Goal: Check status: Check status

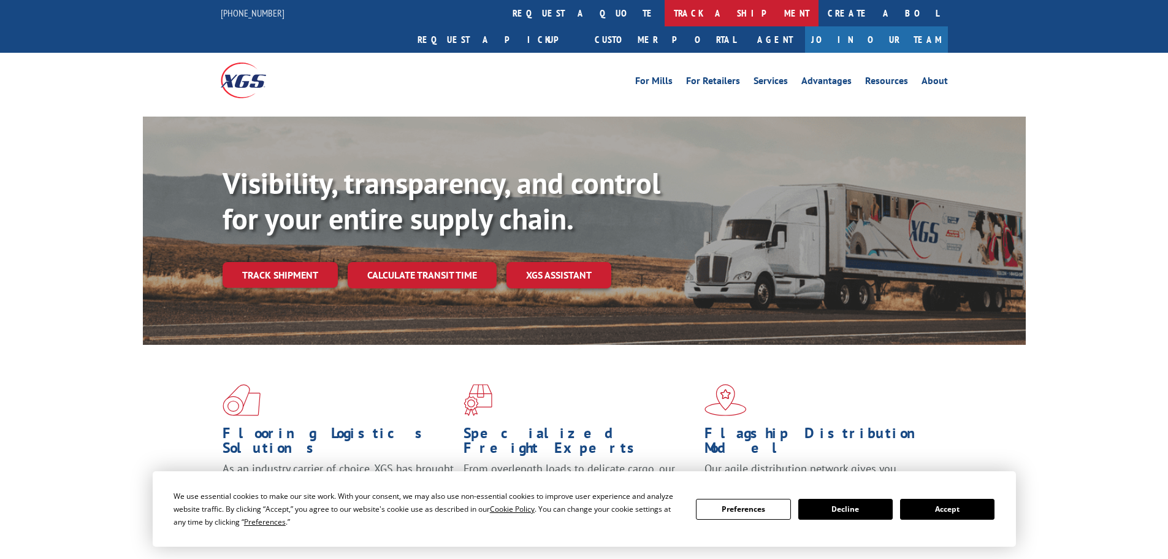
click at [665, 14] on link "track a shipment" at bounding box center [742, 13] width 154 height 26
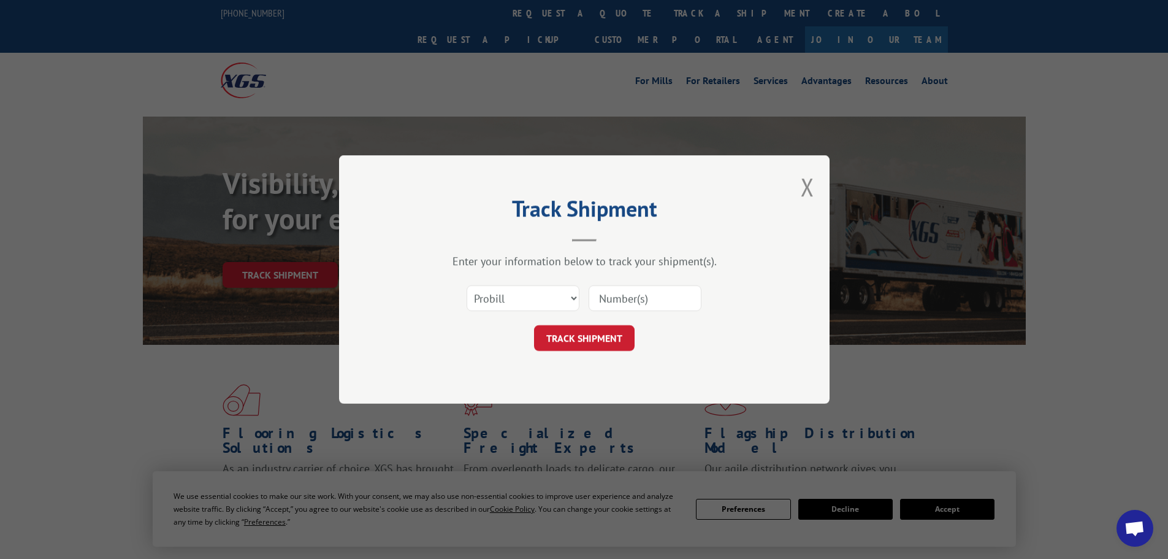
click at [614, 297] on input at bounding box center [645, 298] width 113 height 26
paste input "15339994"
type input "15339994"
click at [534, 325] on button "TRACK SHIPMENT" at bounding box center [584, 338] width 101 height 26
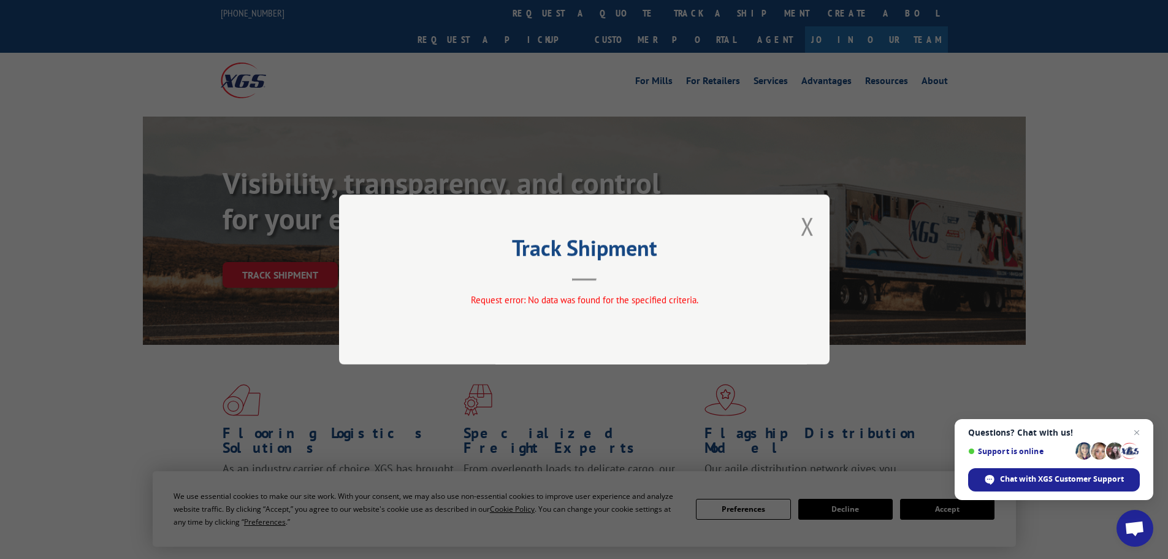
click at [758, 206] on div "Track Shipment Request error: No data was found for the specified criteria." at bounding box center [584, 279] width 491 height 170
click at [809, 218] on button "Close modal" at bounding box center [807, 226] width 13 height 33
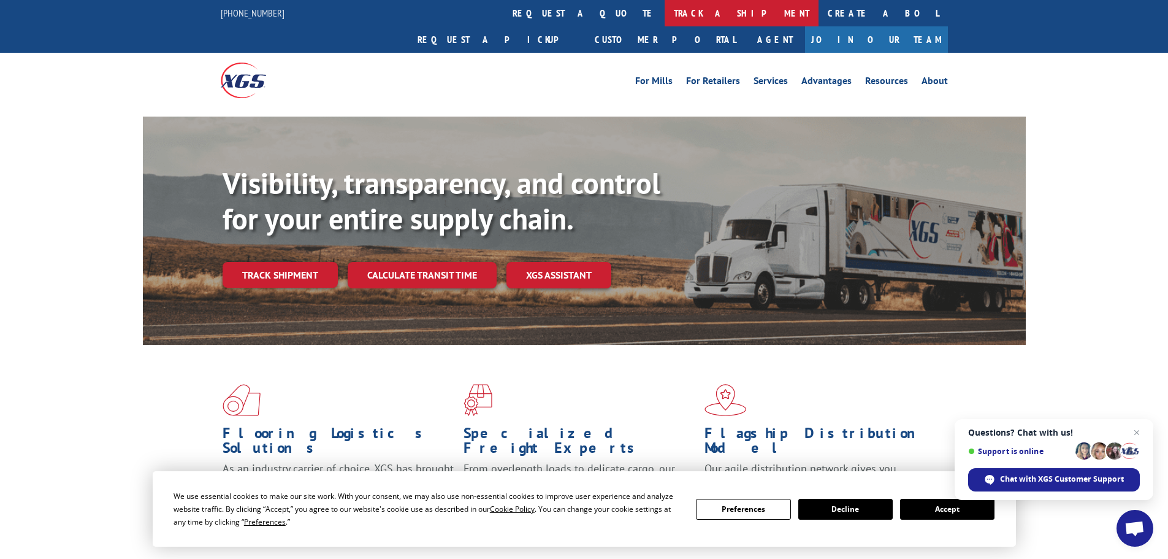
click at [665, 6] on link "track a shipment" at bounding box center [742, 13] width 154 height 26
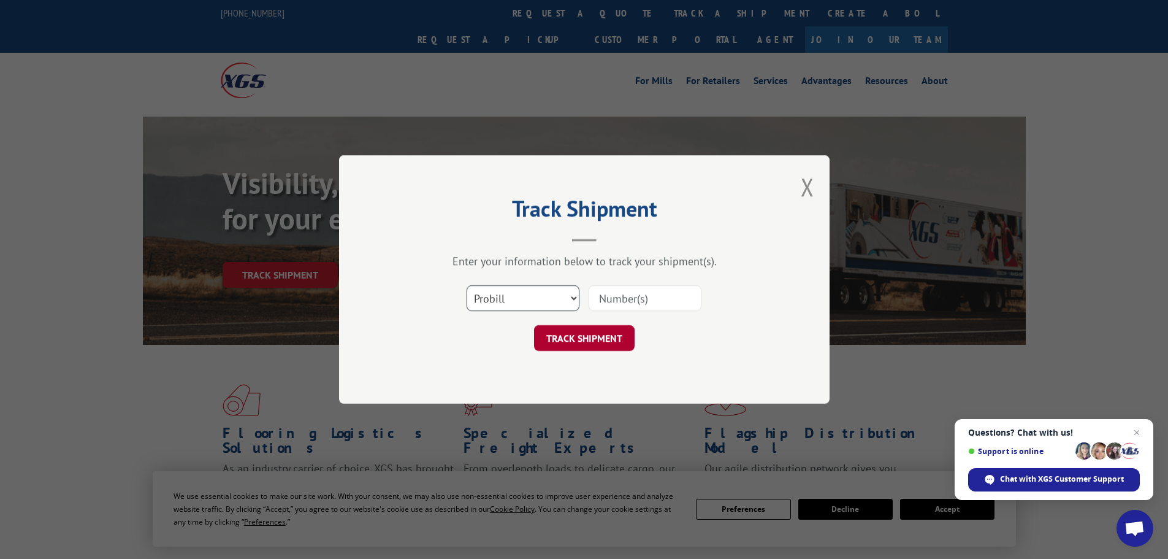
drag, startPoint x: 489, startPoint y: 295, endPoint x: 624, endPoint y: 343, distance: 143.1
click at [489, 295] on select "Select category... Probill BOL PO" at bounding box center [523, 298] width 113 height 26
select select "po"
click at [467, 285] on select "Select category... Probill BOL PO" at bounding box center [523, 298] width 113 height 26
click at [624, 304] on input at bounding box center [645, 298] width 113 height 26
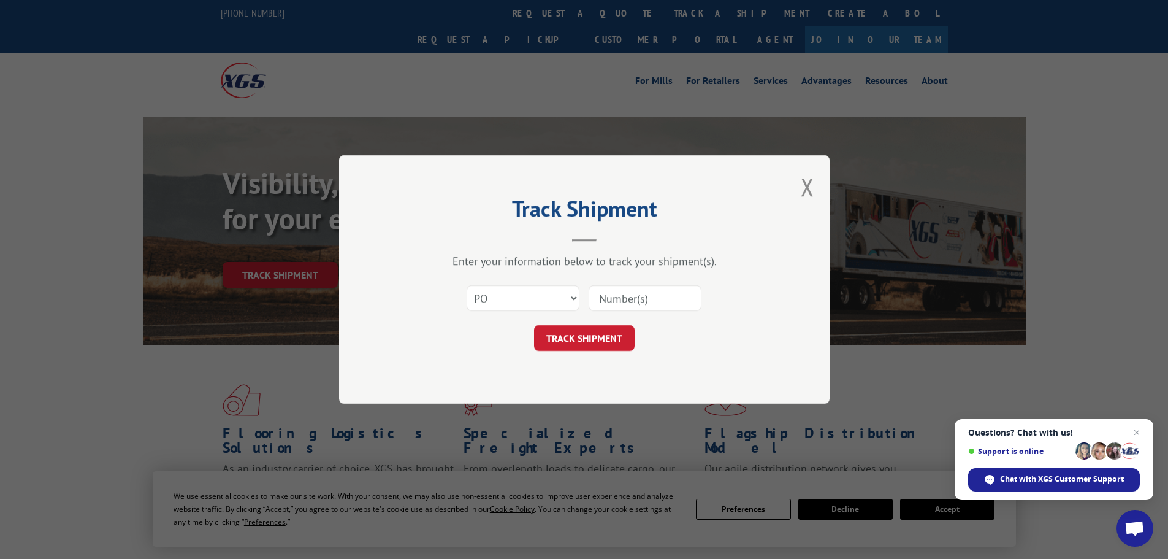
paste input "42502587"
type input "42502587"
click at [534, 325] on button "TRACK SHIPMENT" at bounding box center [584, 338] width 101 height 26
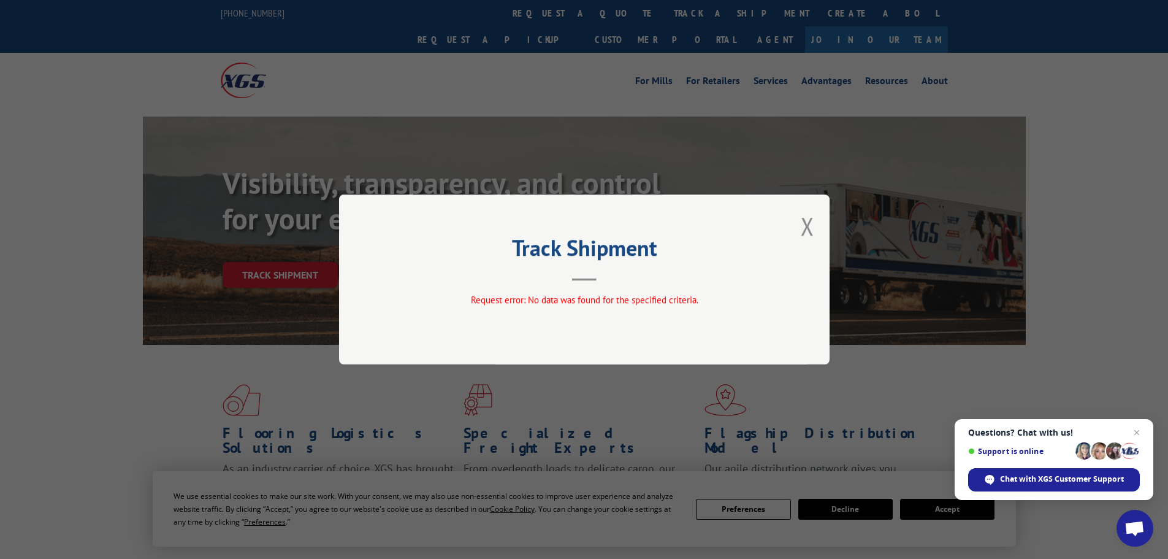
click at [807, 228] on button "Close modal" at bounding box center [807, 226] width 13 height 33
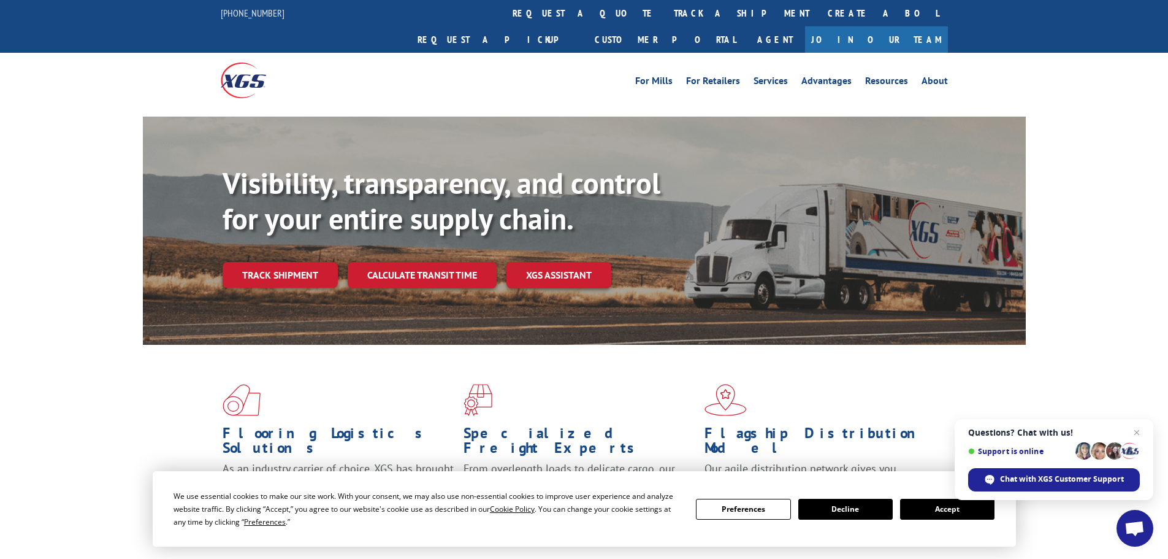
drag, startPoint x: 554, startPoint y: 17, endPoint x: 555, endPoint y: 23, distance: 6.3
click at [665, 17] on link "track a shipment" at bounding box center [742, 13] width 154 height 26
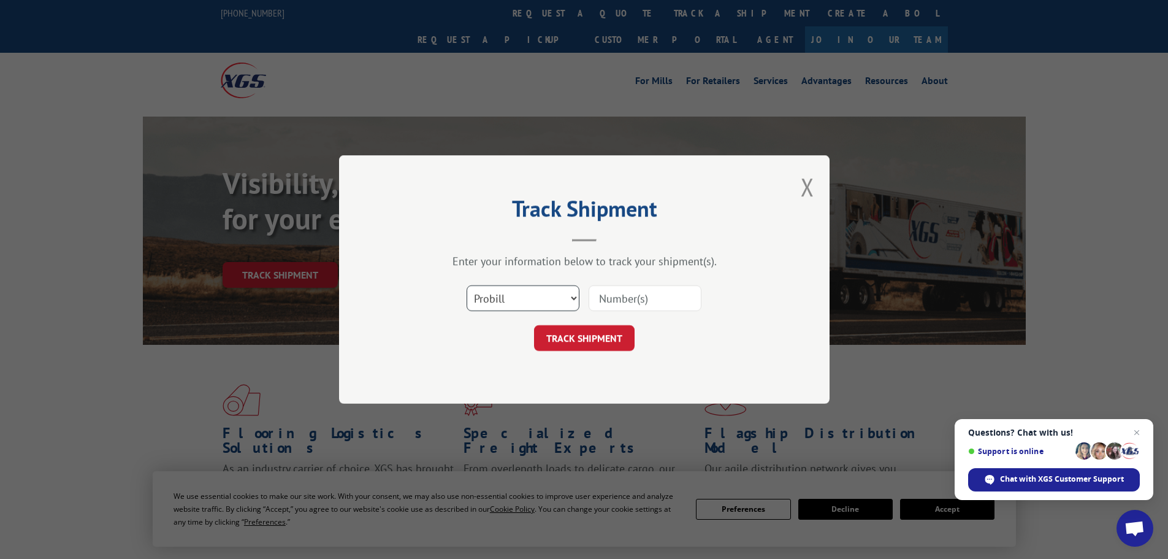
click at [521, 302] on select "Select category... Probill BOL PO" at bounding box center [523, 298] width 113 height 26
select select "bol"
click at [467, 285] on select "Select category... Probill BOL PO" at bounding box center [523, 298] width 113 height 26
click at [619, 288] on input at bounding box center [645, 298] width 113 height 26
paste input "15339994"
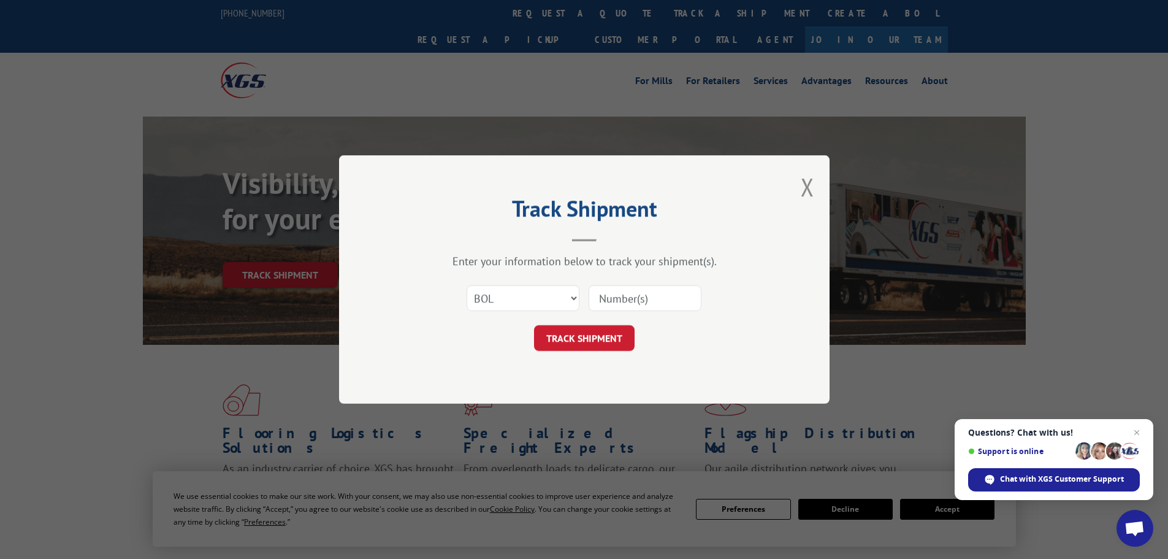
type input "15339994"
click button "TRACK SHIPMENT" at bounding box center [584, 338] width 101 height 26
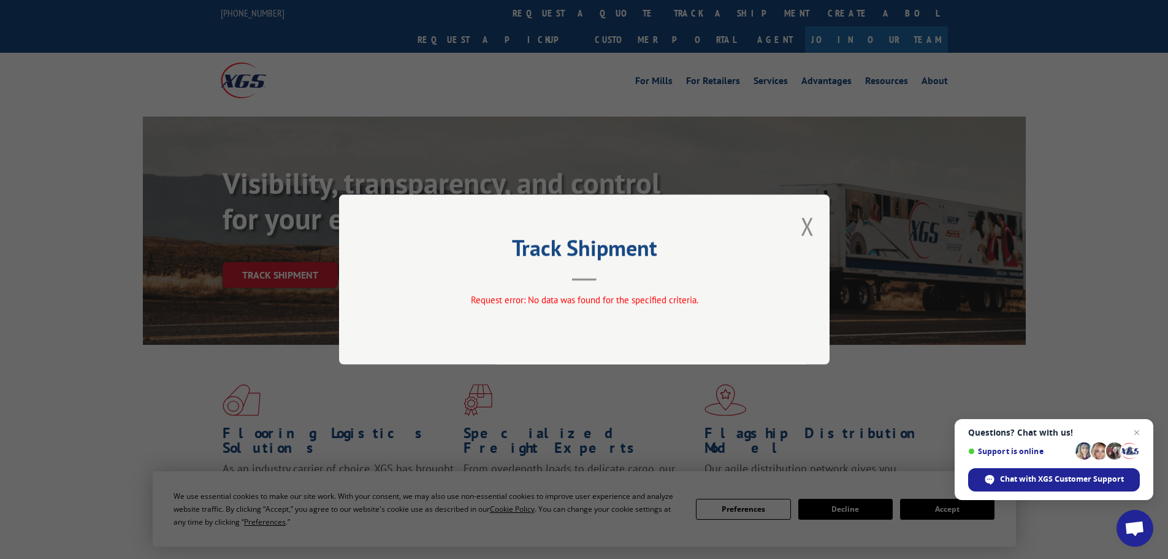
click at [770, 158] on div "Track Shipment Request error: No data was found for the specified criteria." at bounding box center [584, 279] width 1168 height 559
click at [806, 224] on button "Close modal" at bounding box center [807, 226] width 13 height 33
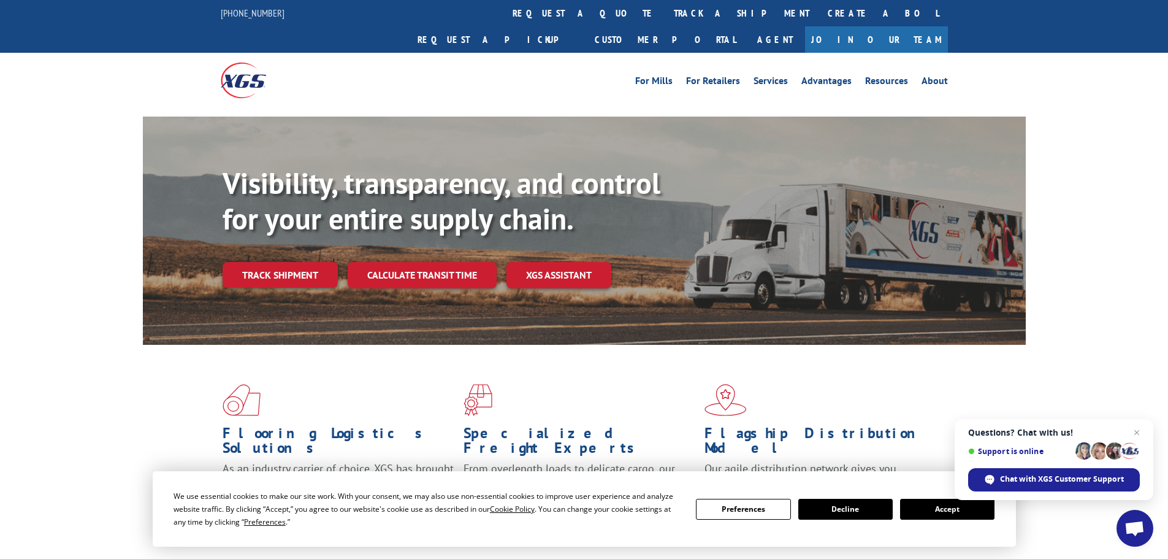
click at [665, 16] on link "track a shipment" at bounding box center [742, 13] width 154 height 26
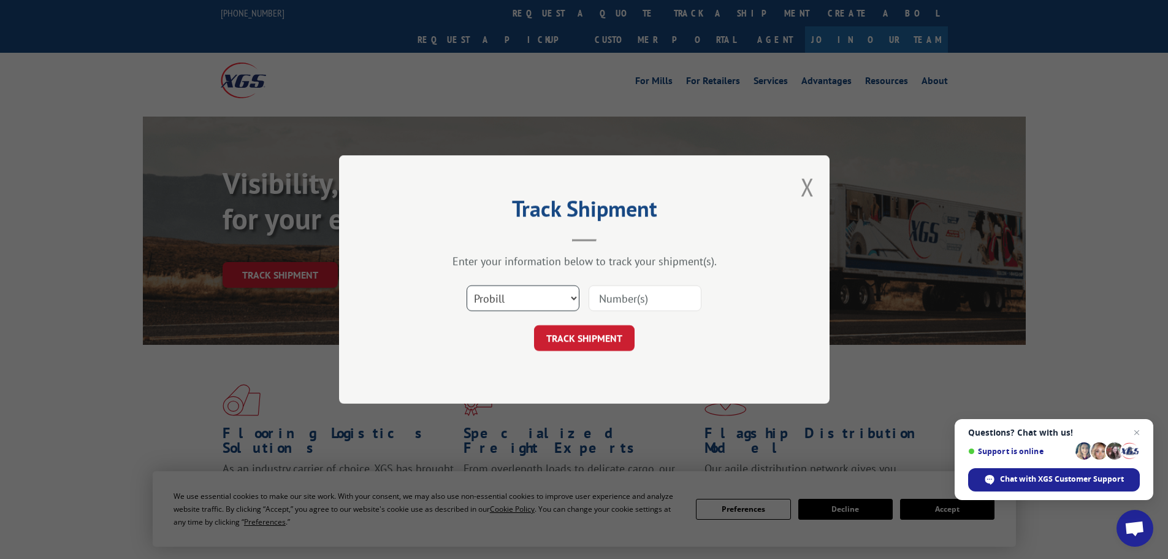
click at [515, 291] on select "Select category... Probill BOL PO" at bounding box center [523, 298] width 113 height 26
select select "po"
click at [467, 285] on select "Select category... Probill BOL PO" at bounding box center [523, 298] width 113 height 26
click at [635, 287] on input at bounding box center [645, 298] width 113 height 26
paste input "LTL1011613"
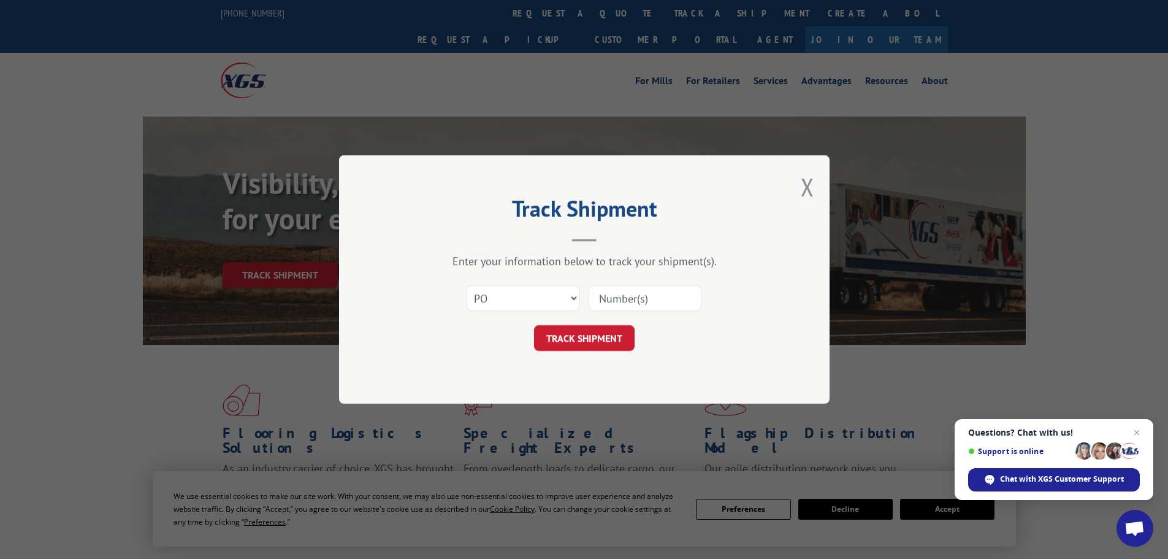
type input "LTL1011613"
click button "TRACK SHIPMENT" at bounding box center [584, 338] width 101 height 26
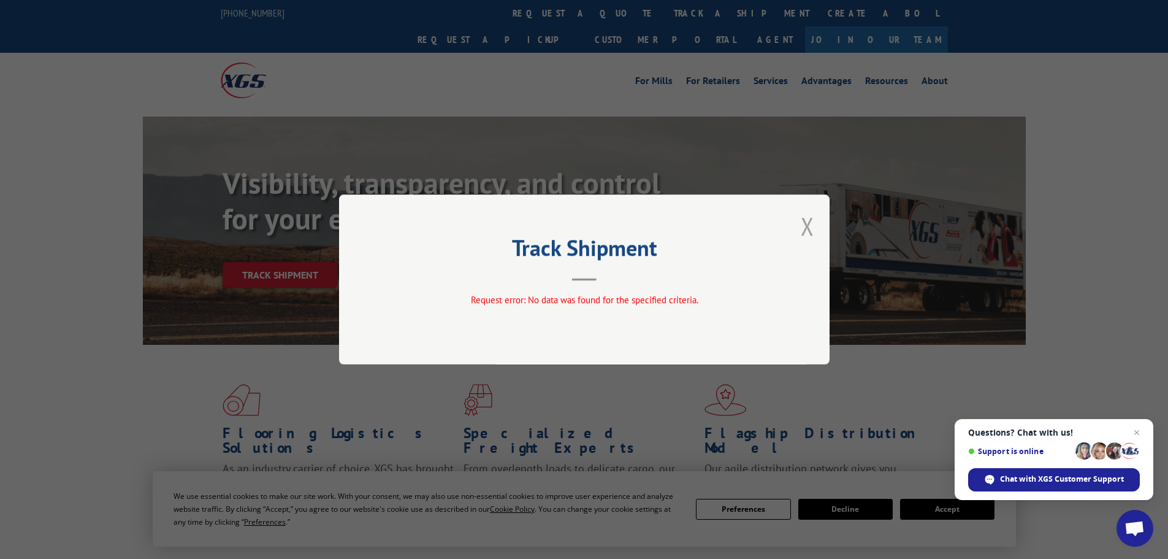
click at [804, 231] on button "Close modal" at bounding box center [807, 226] width 13 height 33
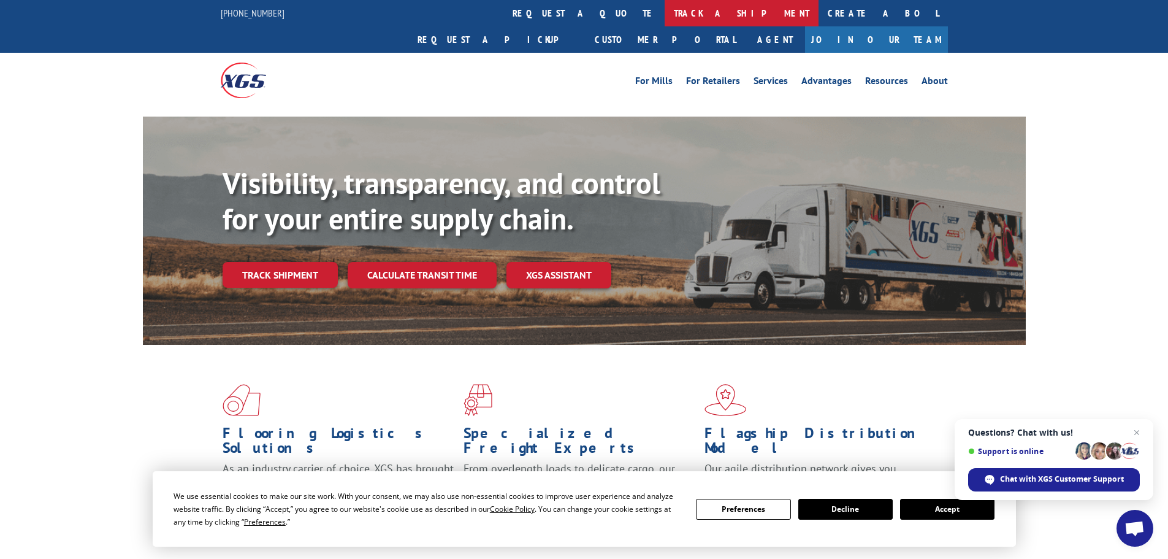
click at [665, 18] on link "track a shipment" at bounding box center [742, 13] width 154 height 26
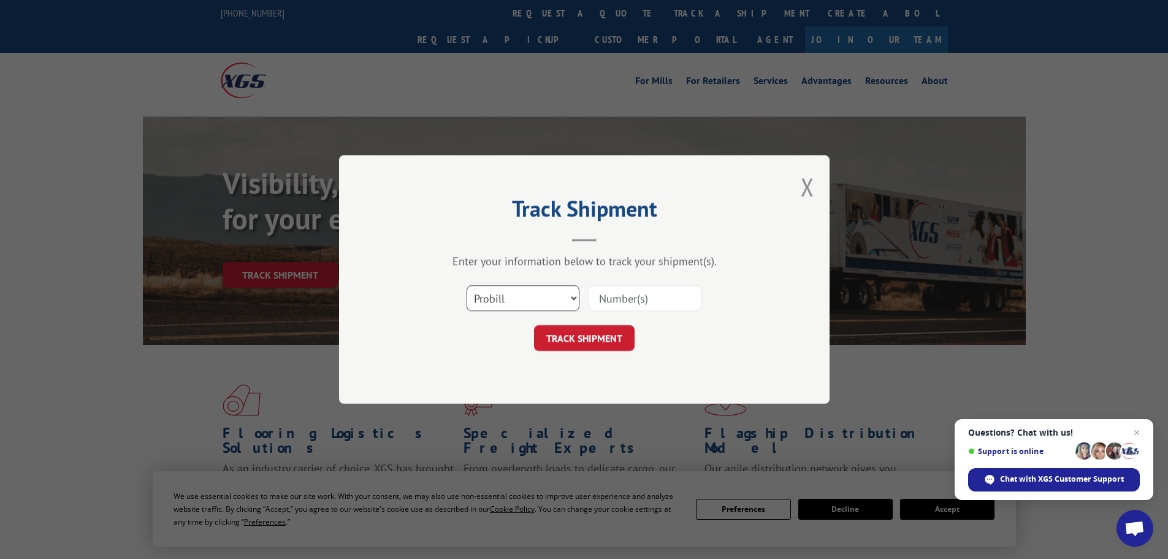
drag, startPoint x: 536, startPoint y: 293, endPoint x: 548, endPoint y: 300, distance: 14.3
click at [536, 293] on select "Select category... Probill BOL PO" at bounding box center [523, 298] width 113 height 26
select select "bol"
click at [467, 285] on select "Select category... Probill BOL PO" at bounding box center [523, 298] width 113 height 26
click at [610, 299] on input at bounding box center [645, 298] width 113 height 26
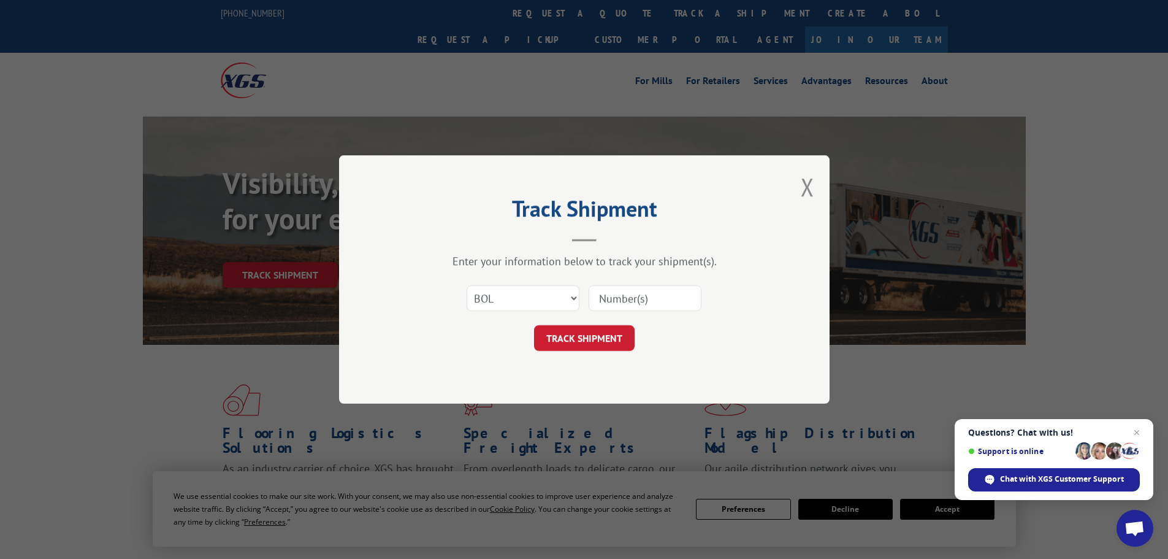
paste input "LTL1011613"
type input "LTL1011613"
click button "TRACK SHIPMENT" at bounding box center [584, 338] width 101 height 26
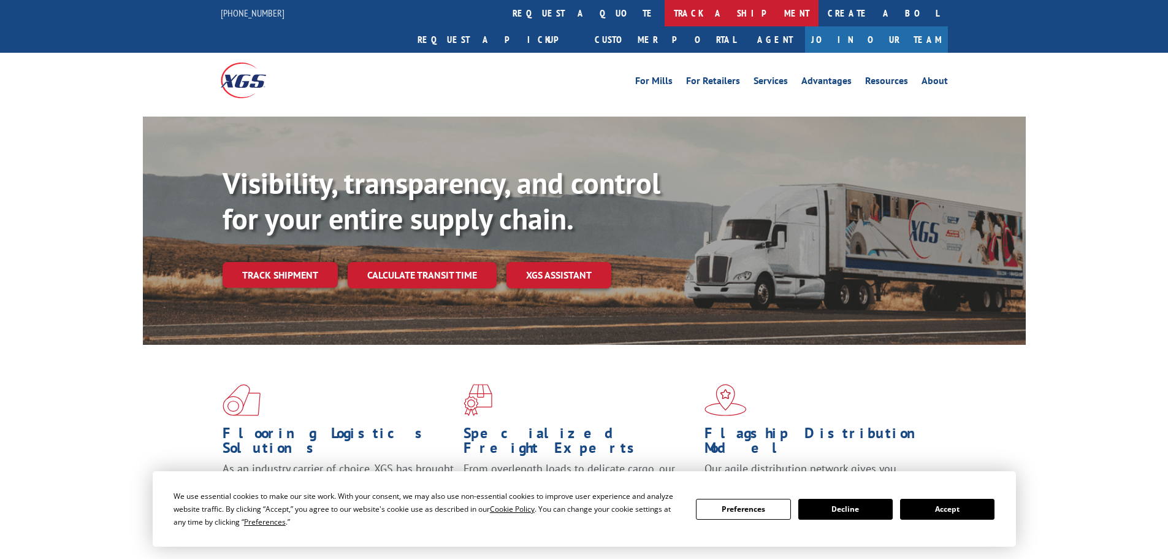
click at [665, 15] on link "track a shipment" at bounding box center [742, 13] width 154 height 26
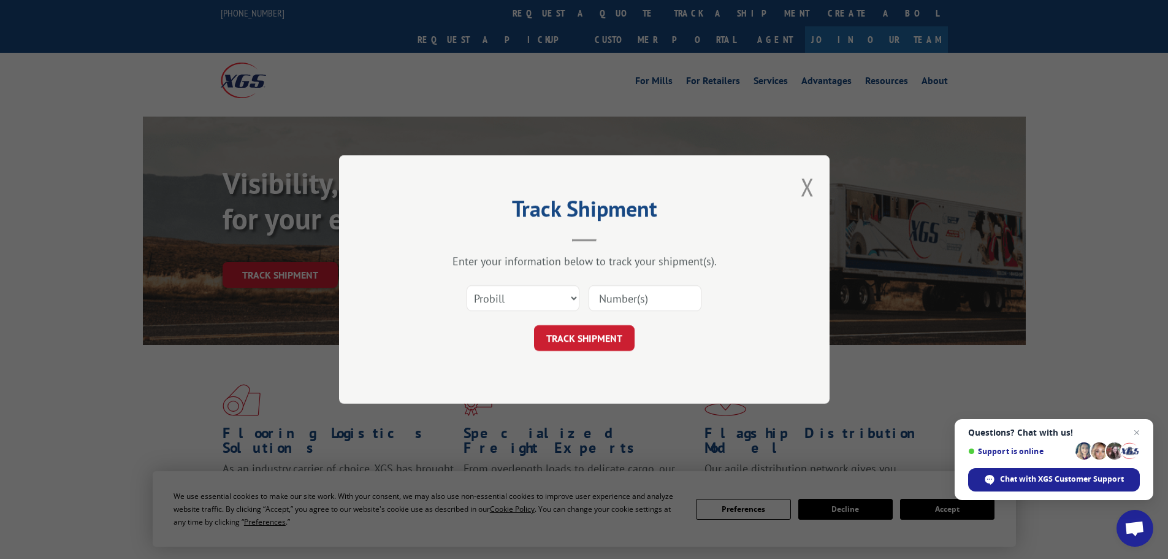
click at [664, 304] on input at bounding box center [645, 298] width 113 height 26
paste input "42502022"
type input "42502022"
drag, startPoint x: 515, startPoint y: 295, endPoint x: 697, endPoint y: 302, distance: 182.3
click at [516, 293] on select "Select category... Probill BOL PO" at bounding box center [523, 298] width 113 height 26
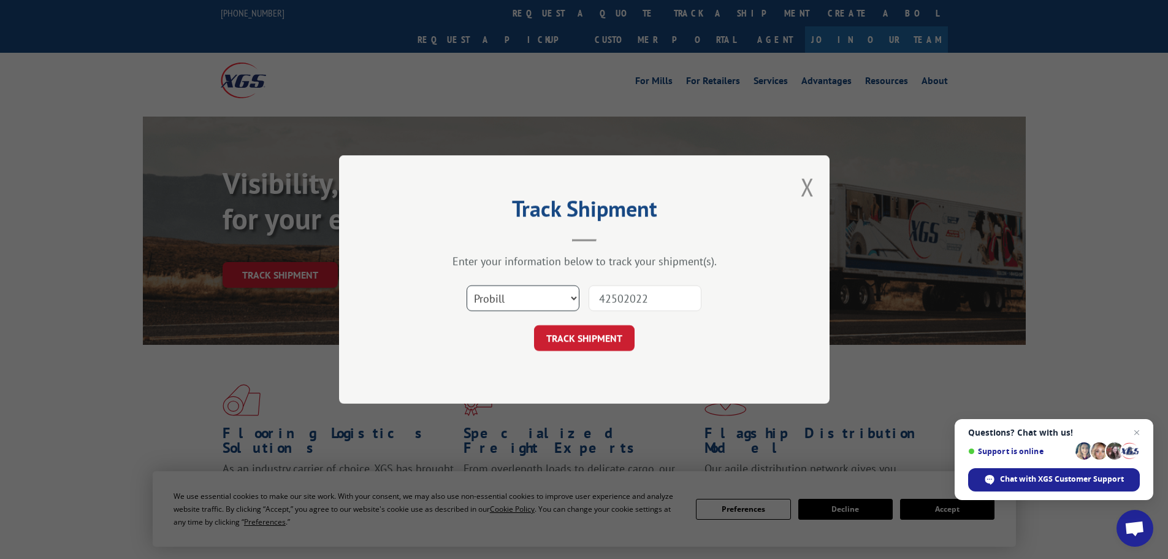
select select "po"
click at [467, 285] on select "Select category... Probill BOL PO" at bounding box center [523, 298] width 113 height 26
click at [606, 332] on button "TRACK SHIPMENT" at bounding box center [584, 338] width 101 height 26
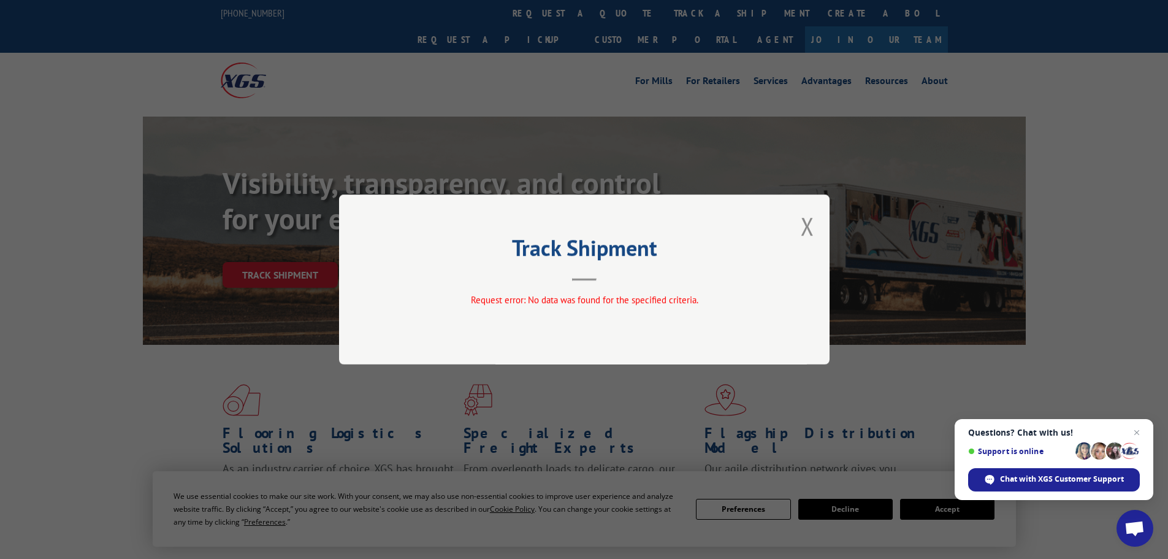
click at [806, 120] on div "Track Shipment Request error: No data was found for the specified criteria." at bounding box center [584, 279] width 1168 height 559
